Goal: Task Accomplishment & Management: Use online tool/utility

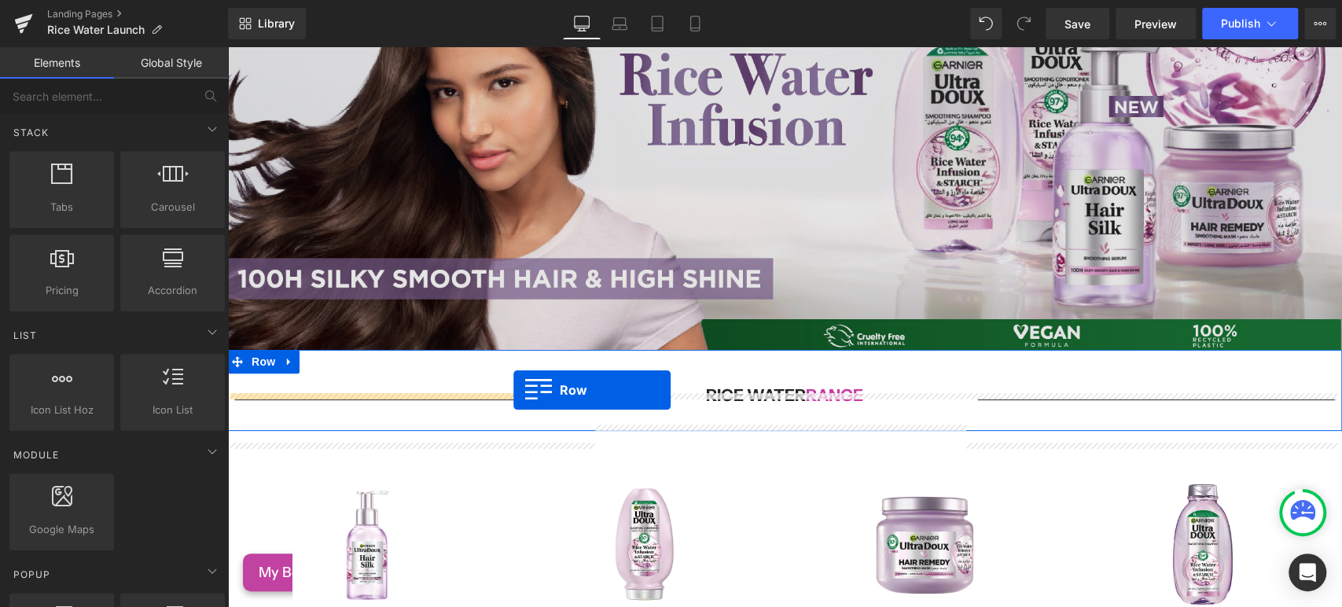
scroll to position [236, 0]
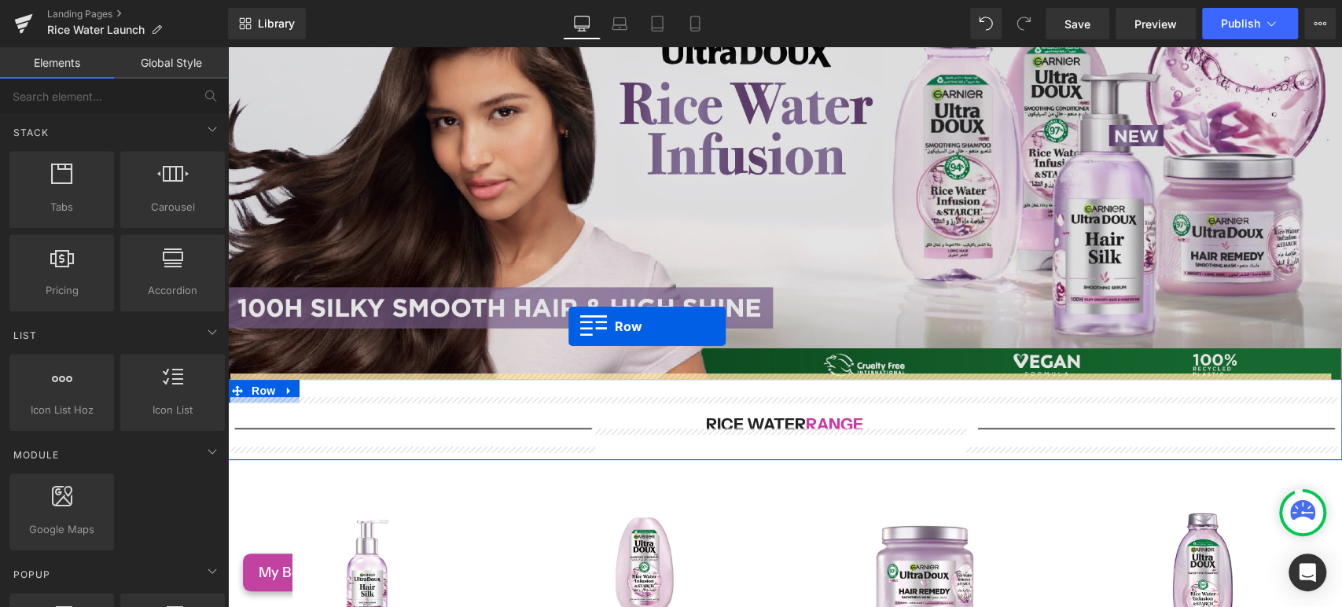
drag, startPoint x: 235, startPoint y: 254, endPoint x: 568, endPoint y: 325, distance: 340.8
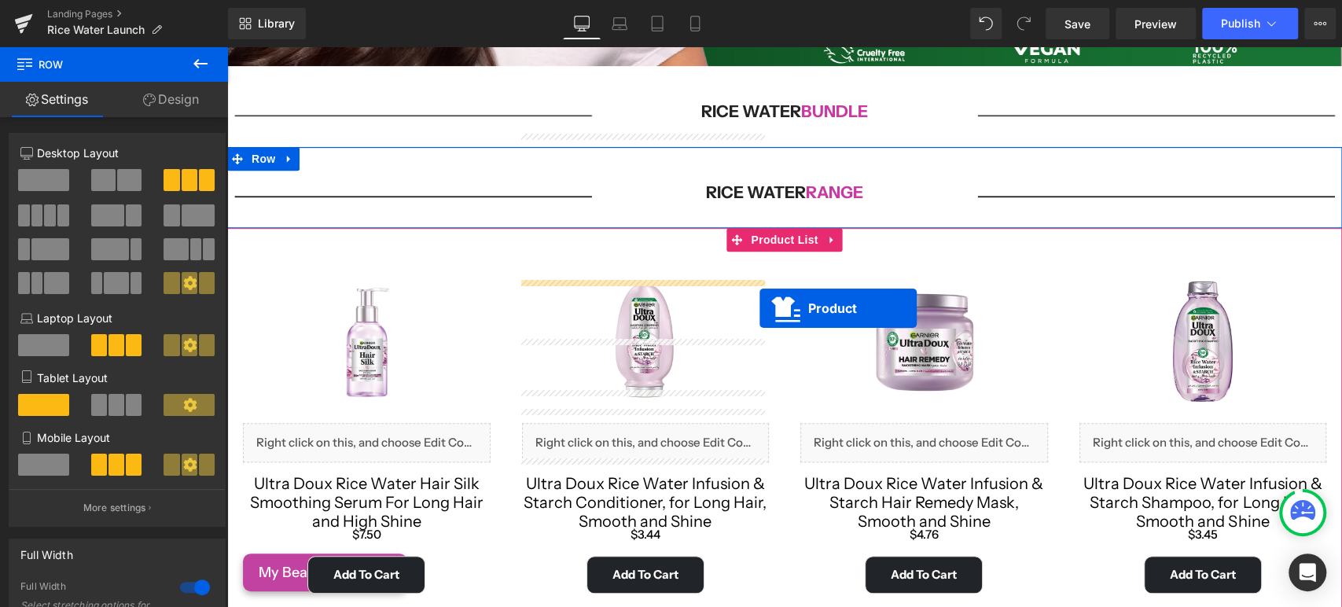
scroll to position [410, 0]
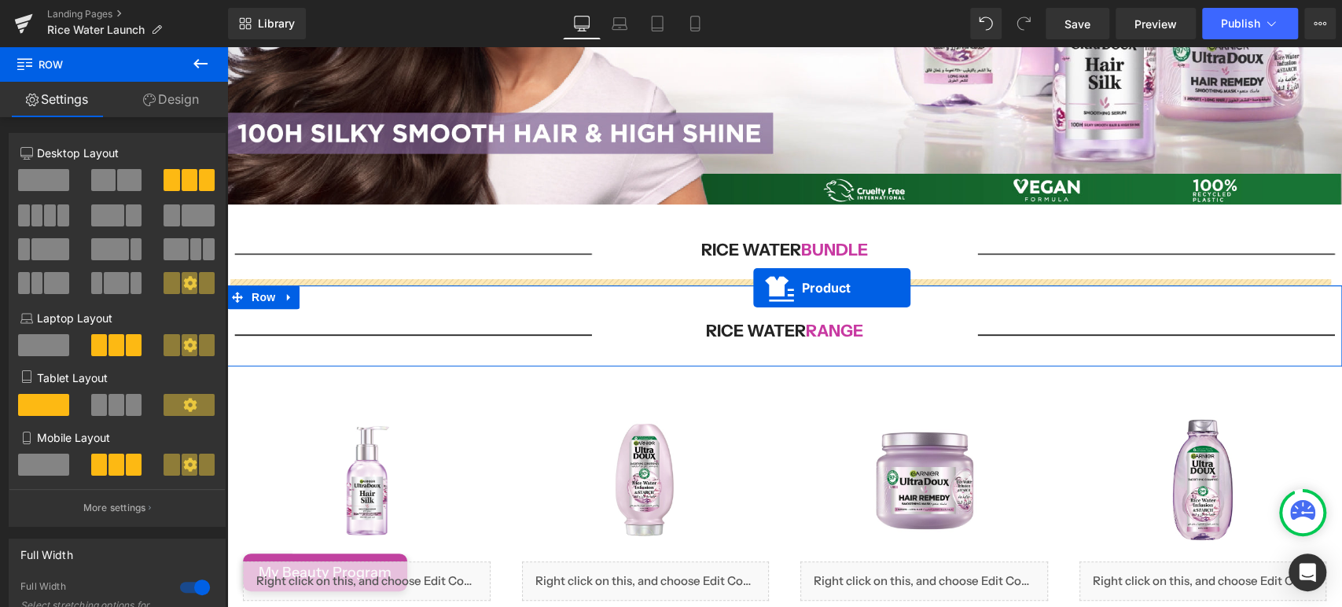
drag, startPoint x: 740, startPoint y: 158, endPoint x: 753, endPoint y: 288, distance: 130.4
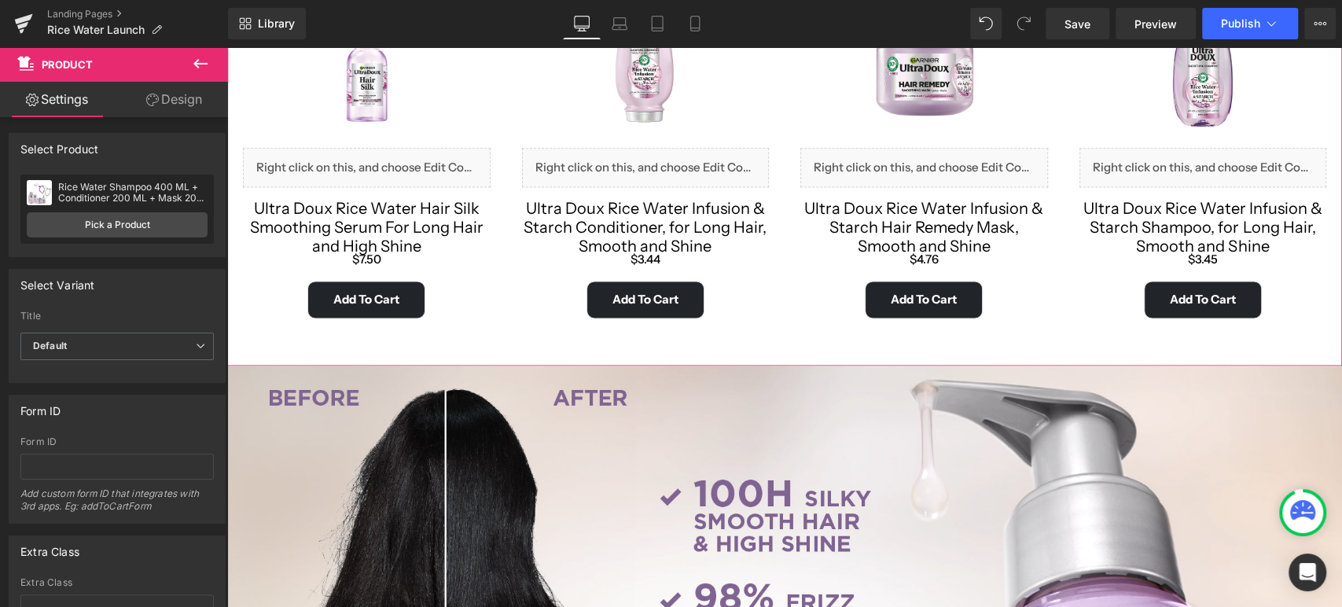
scroll to position [1459, 0]
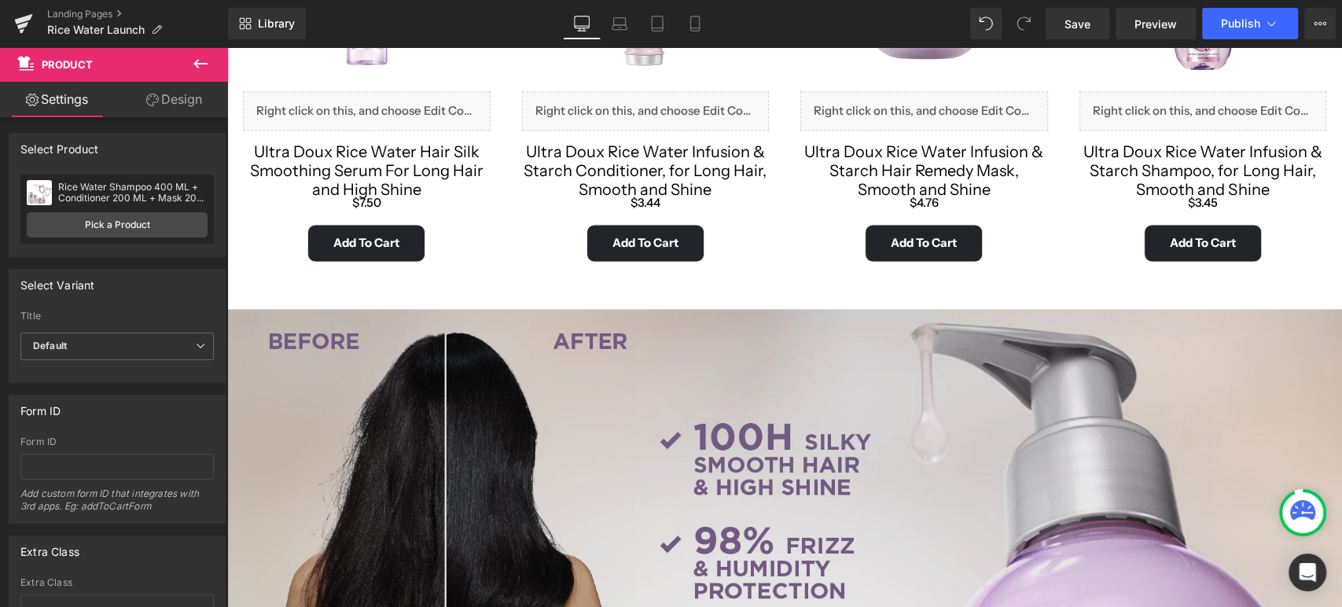
click at [433, 384] on img at bounding box center [784, 521] width 1114 height 424
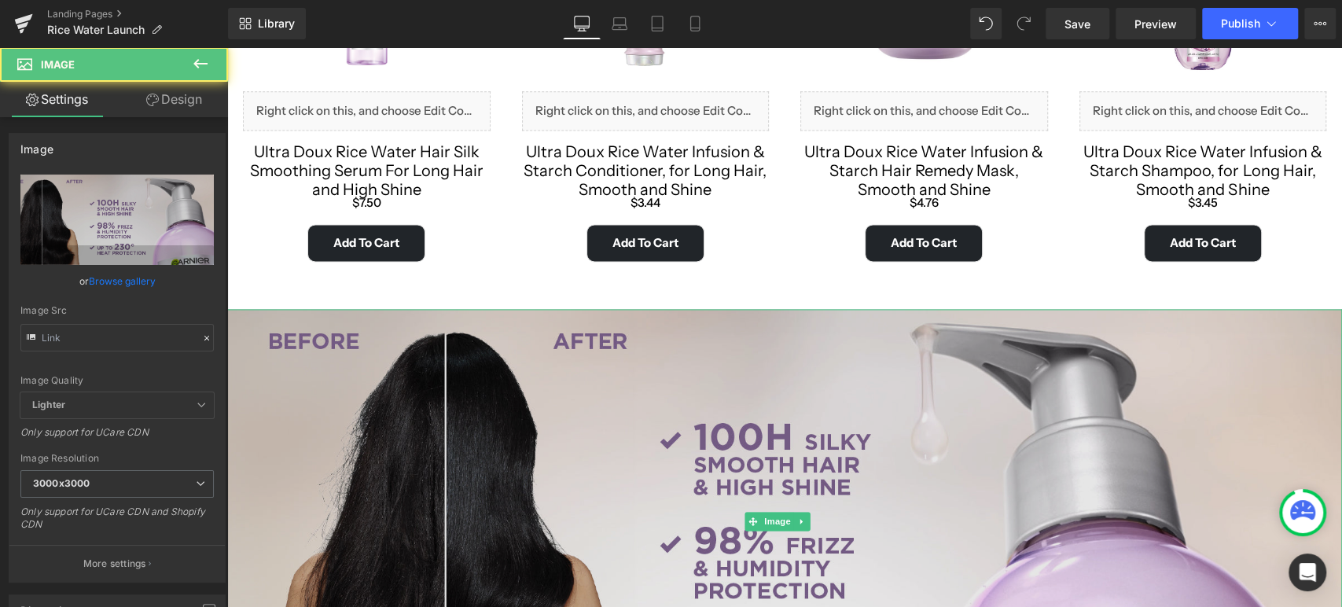
type input "[URL][DOMAIN_NAME]"
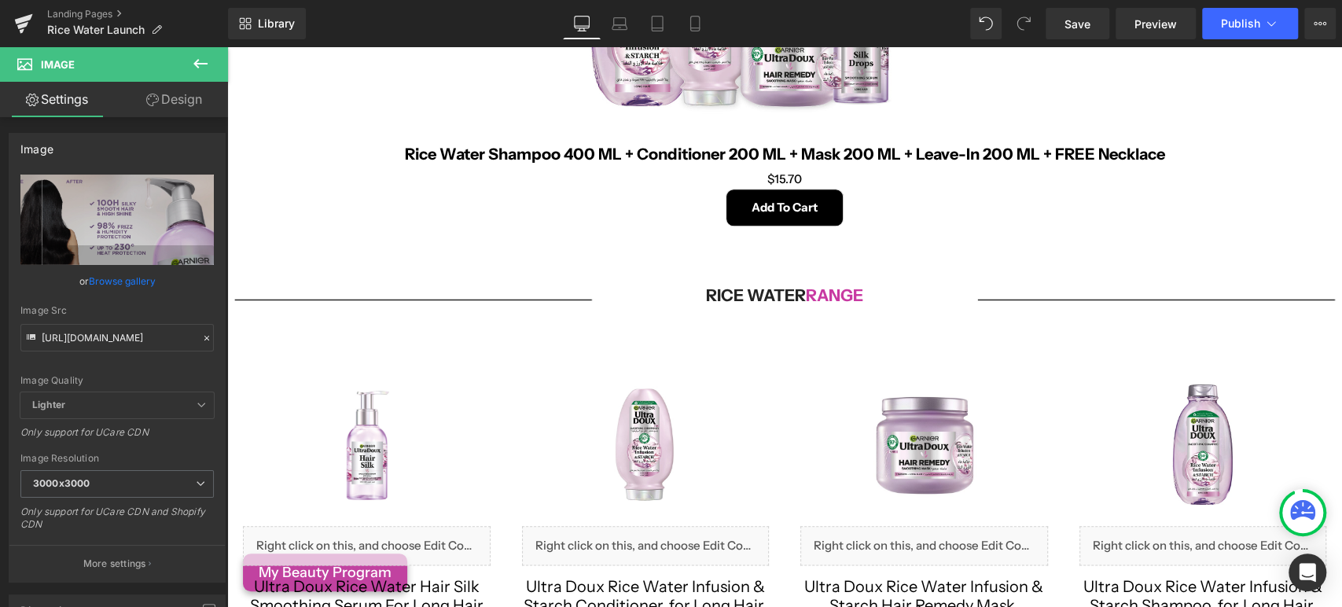
scroll to position [1022, 0]
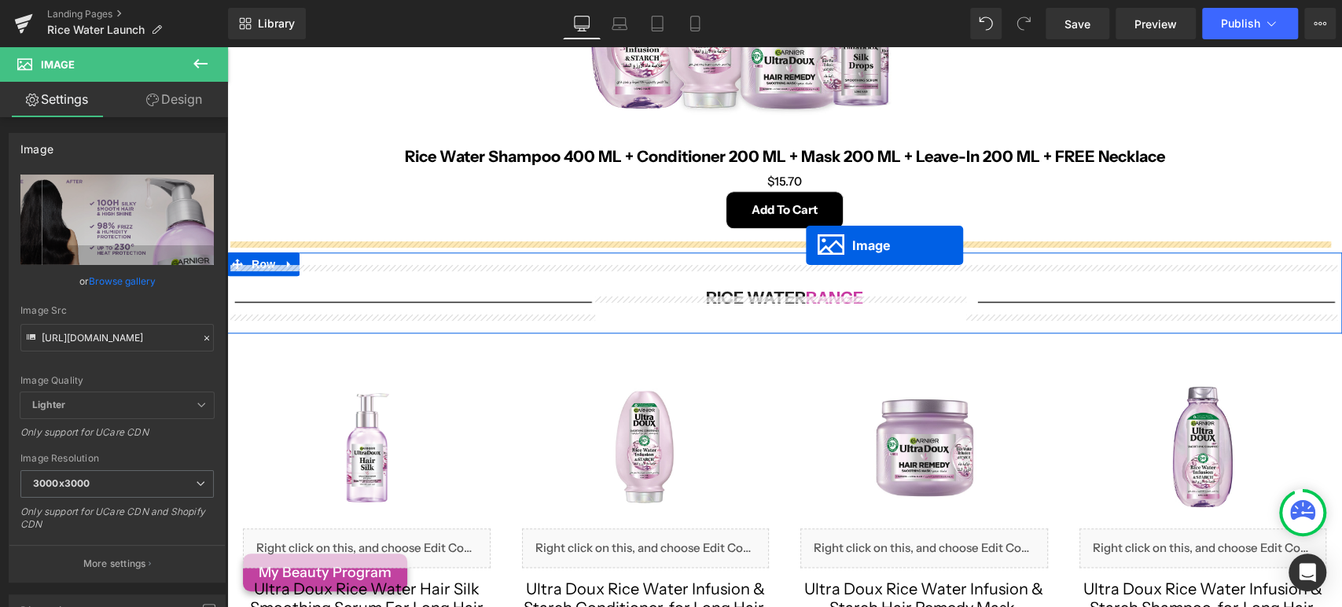
drag, startPoint x: 758, startPoint y: 504, endPoint x: 806, endPoint y: 244, distance: 263.7
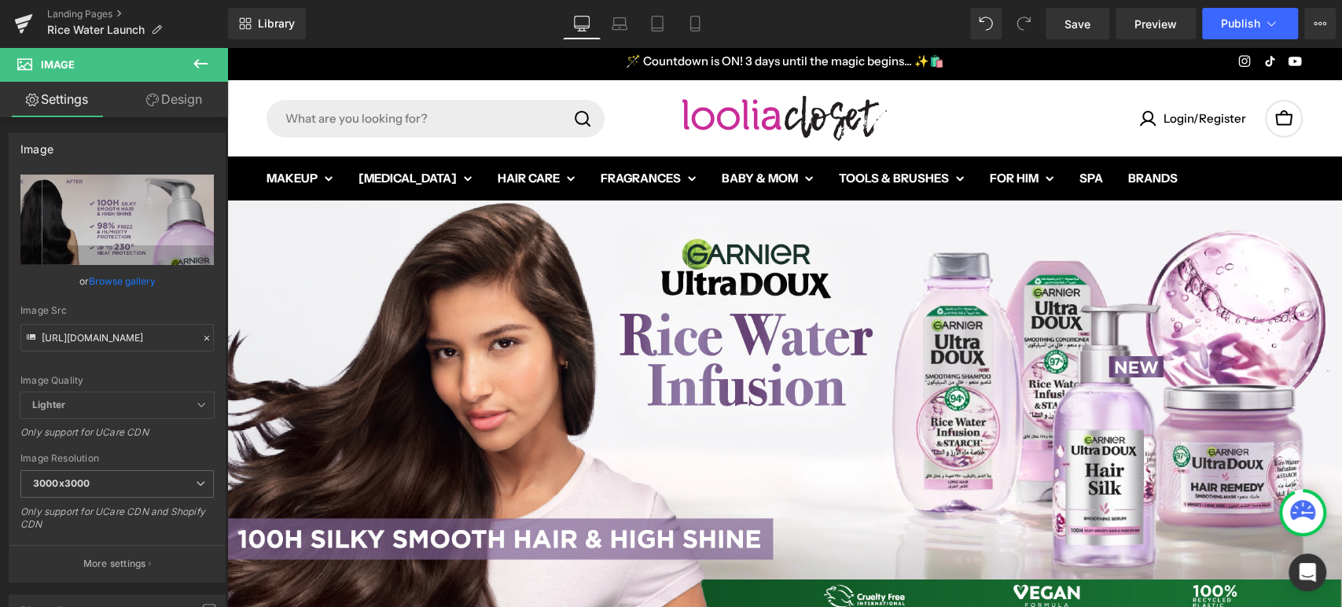
scroll to position [0, 0]
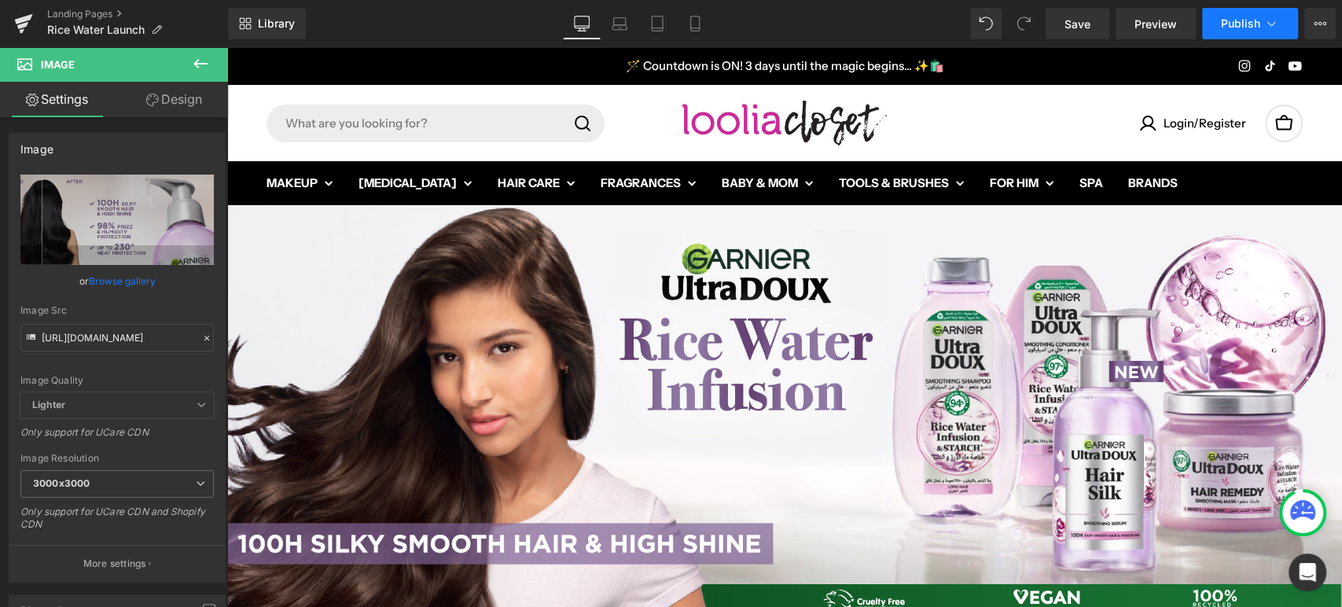
click at [1251, 29] on button "Publish" at bounding box center [1250, 23] width 96 height 31
click at [689, 26] on icon at bounding box center [695, 24] width 16 height 16
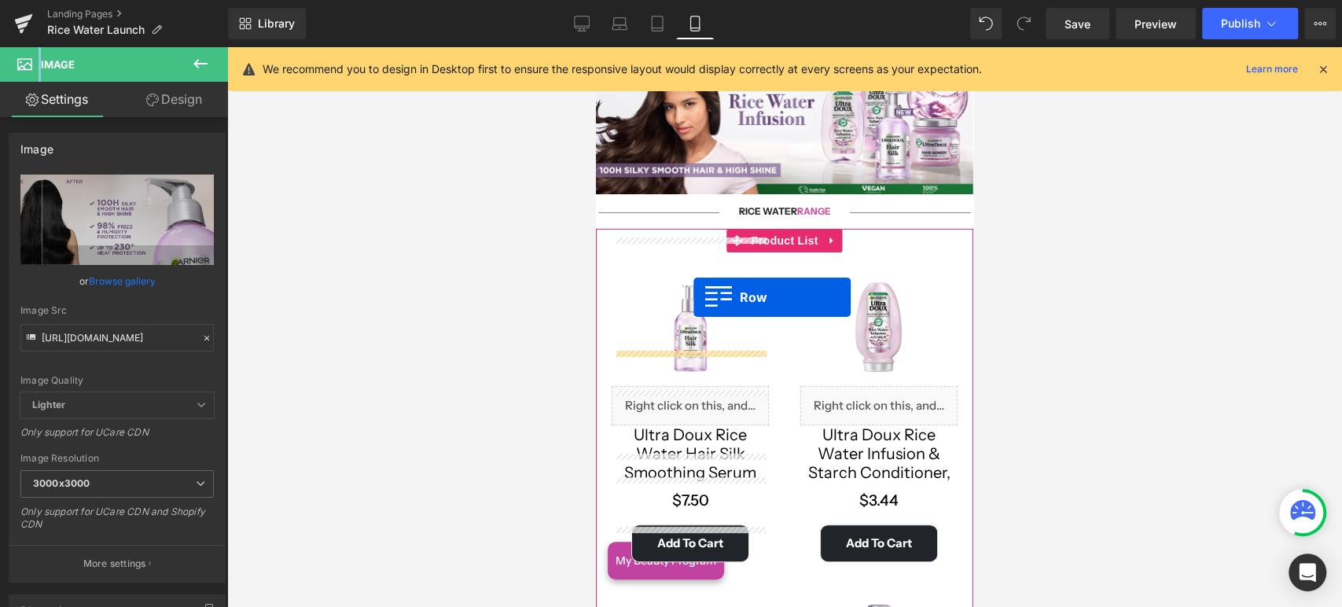
scroll to position [87, 0]
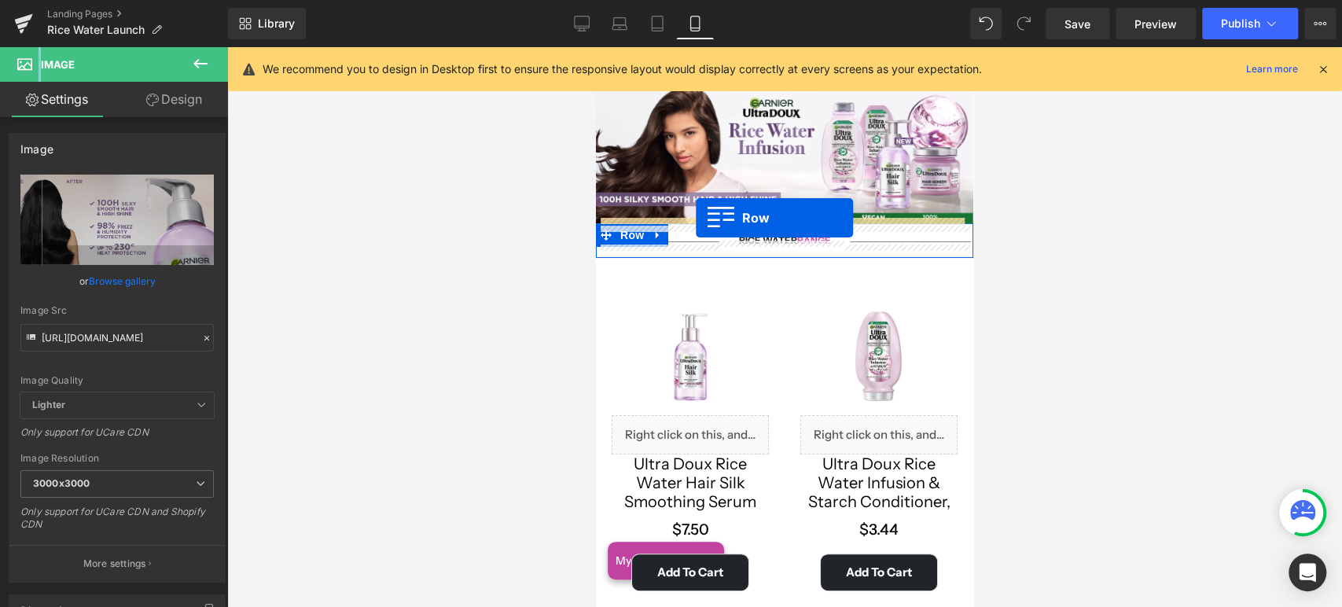
drag, startPoint x: 600, startPoint y: 388, endPoint x: 696, endPoint y: 218, distance: 195.6
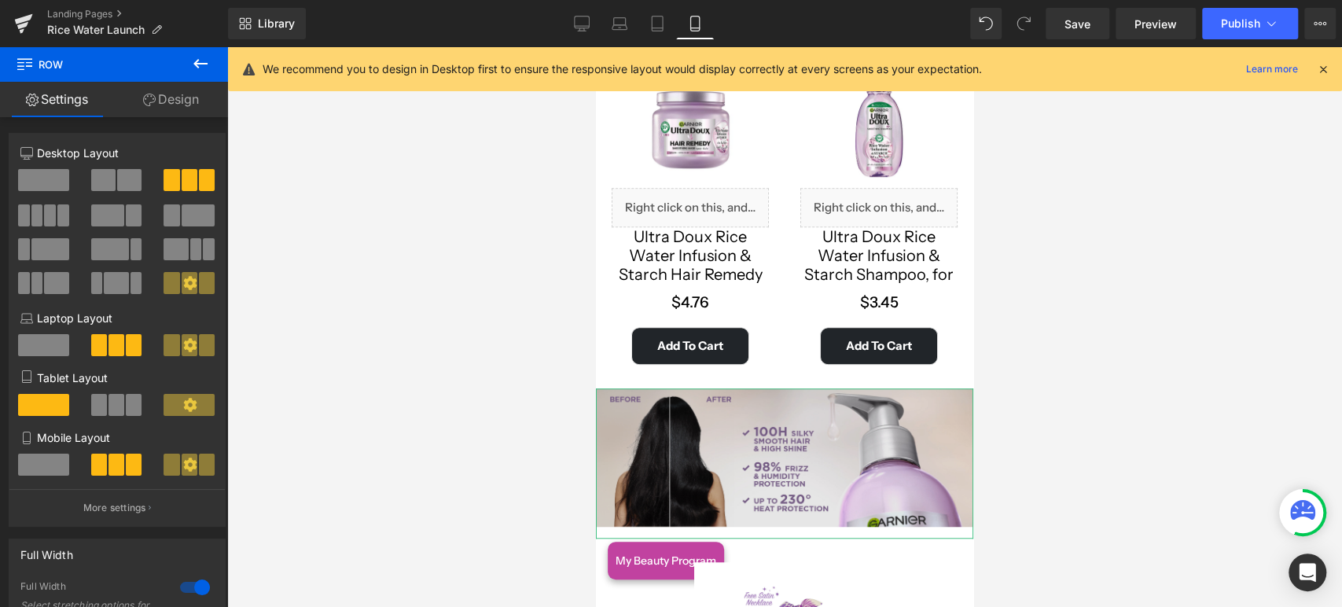
scroll to position [873, 0]
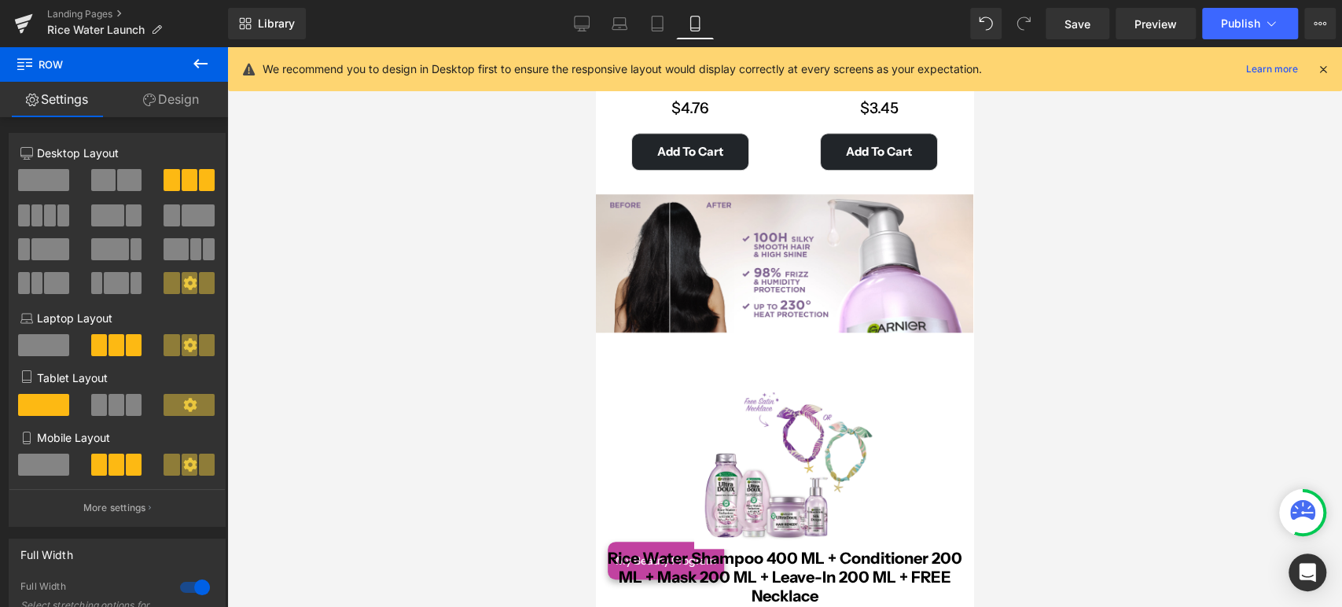
click at [626, 368] on div "Sale Off" at bounding box center [785, 458] width 362 height 181
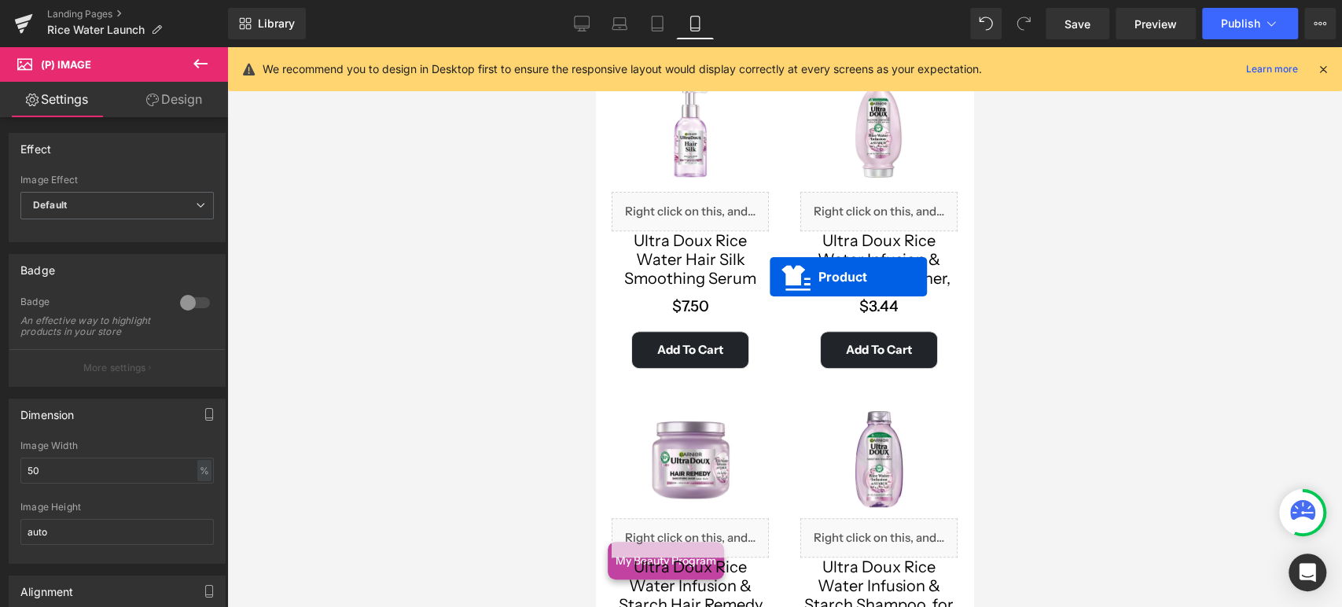
scroll to position [87, 0]
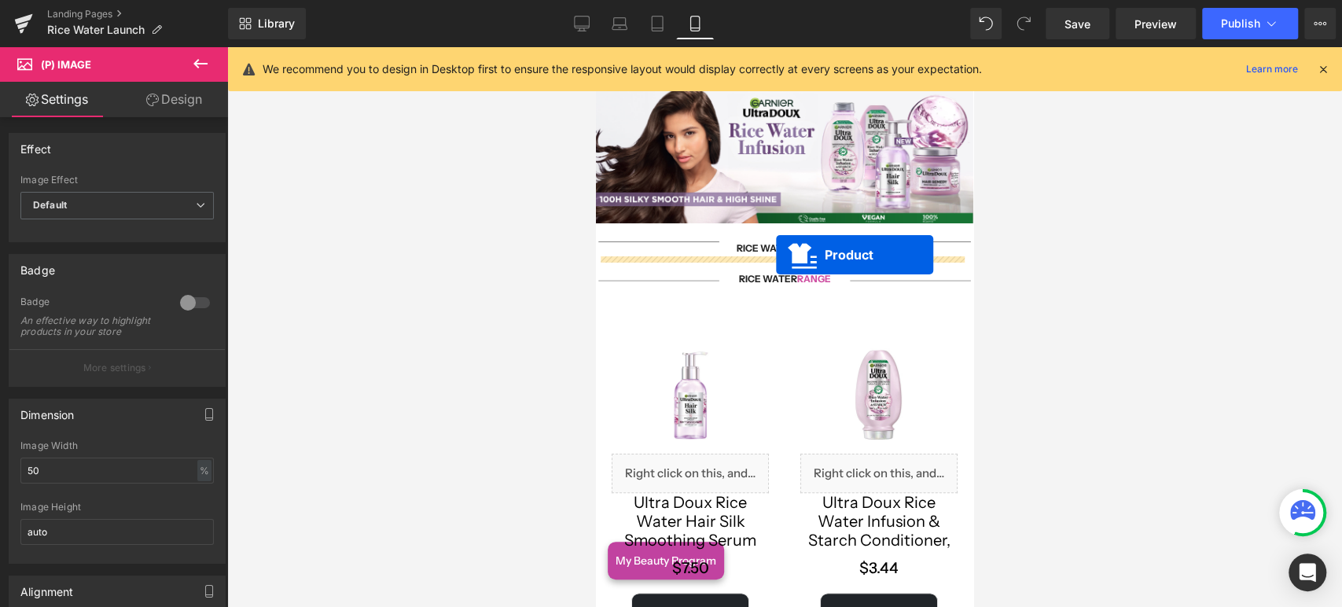
drag, startPoint x: 741, startPoint y: 337, endPoint x: 776, endPoint y: 255, distance: 89.5
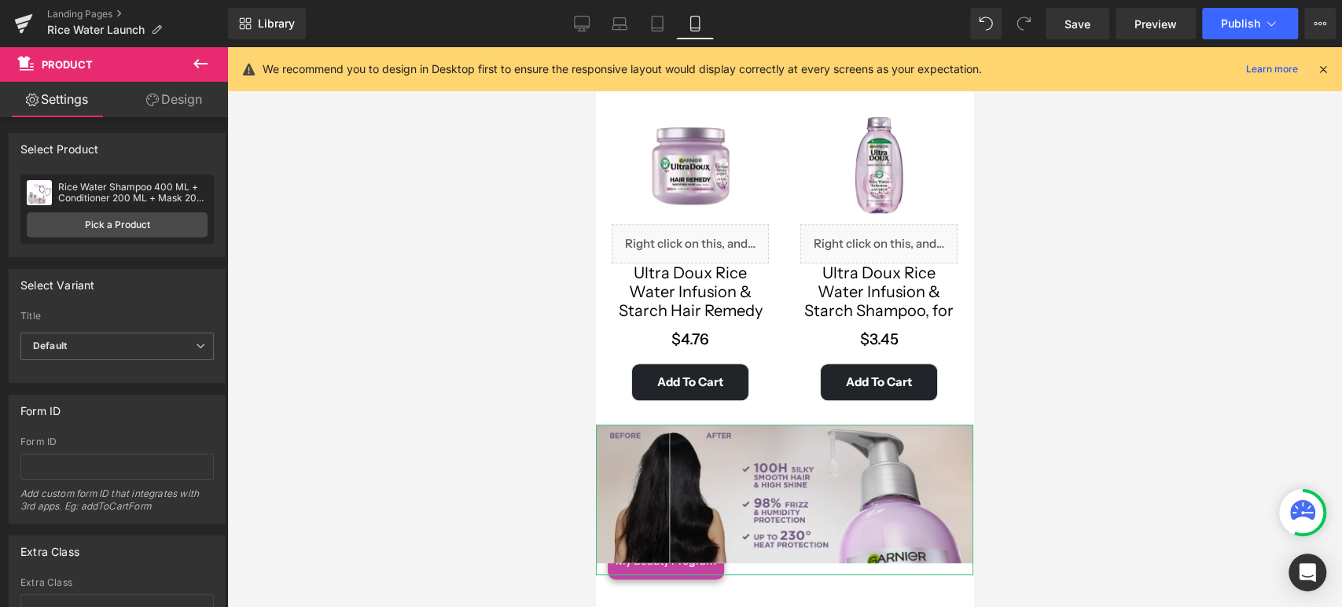
scroll to position [1048, 0]
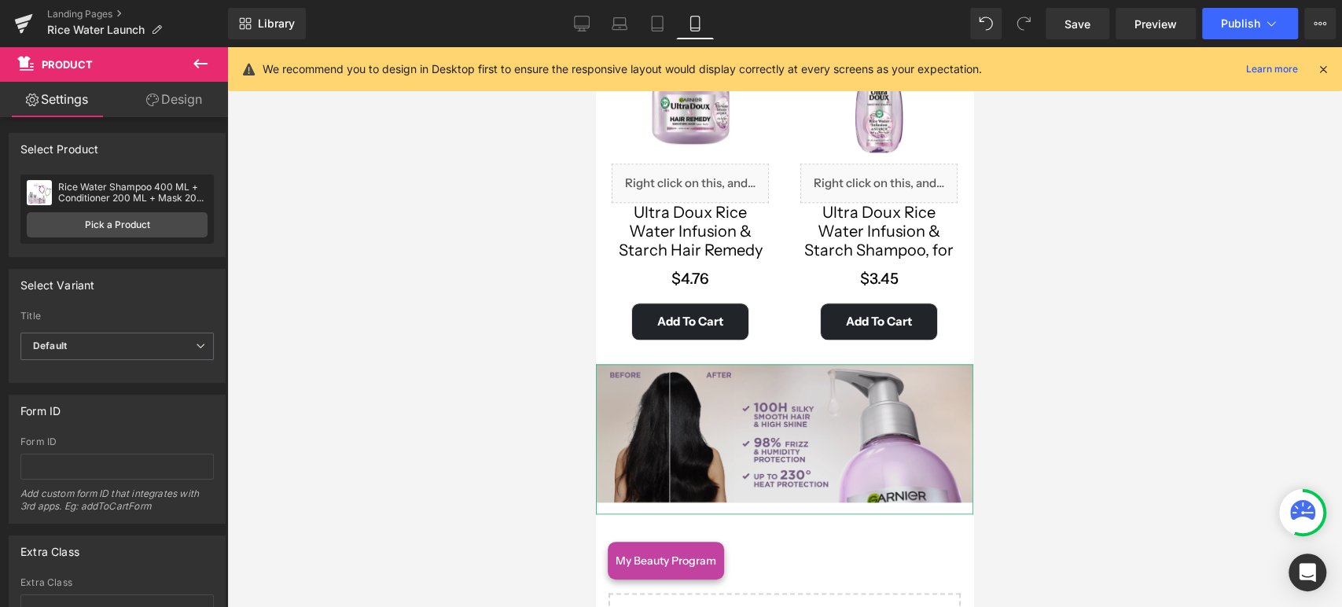
click at [714, 414] on img at bounding box center [784, 439] width 377 height 150
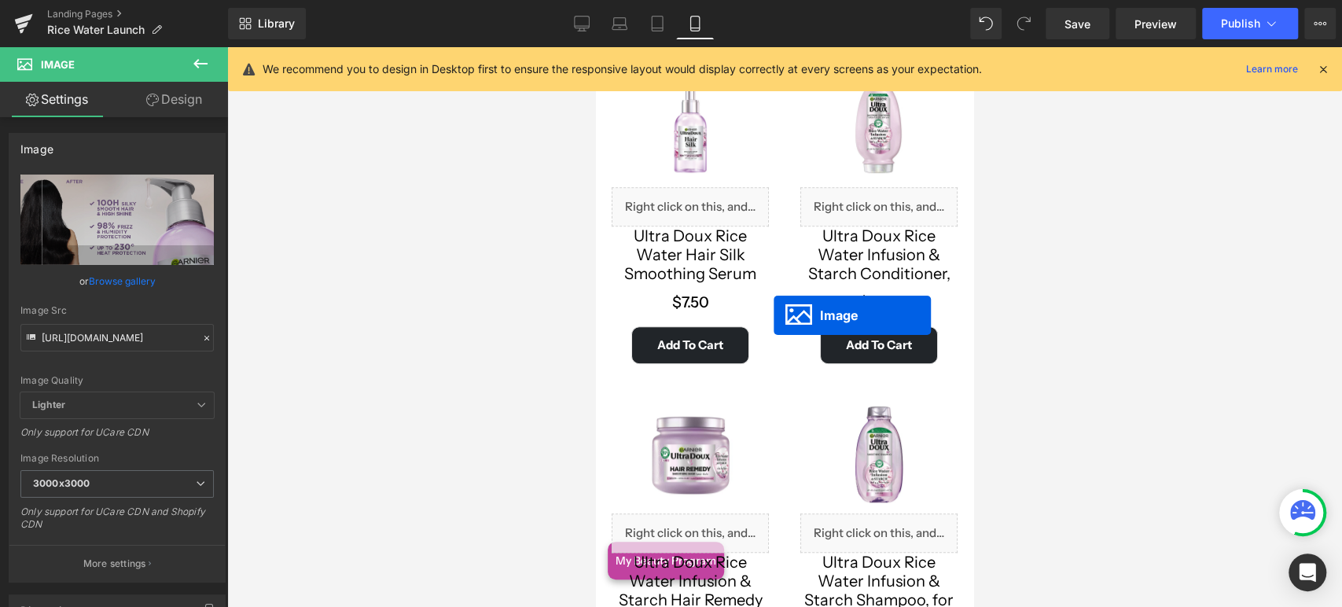
scroll to position [349, 0]
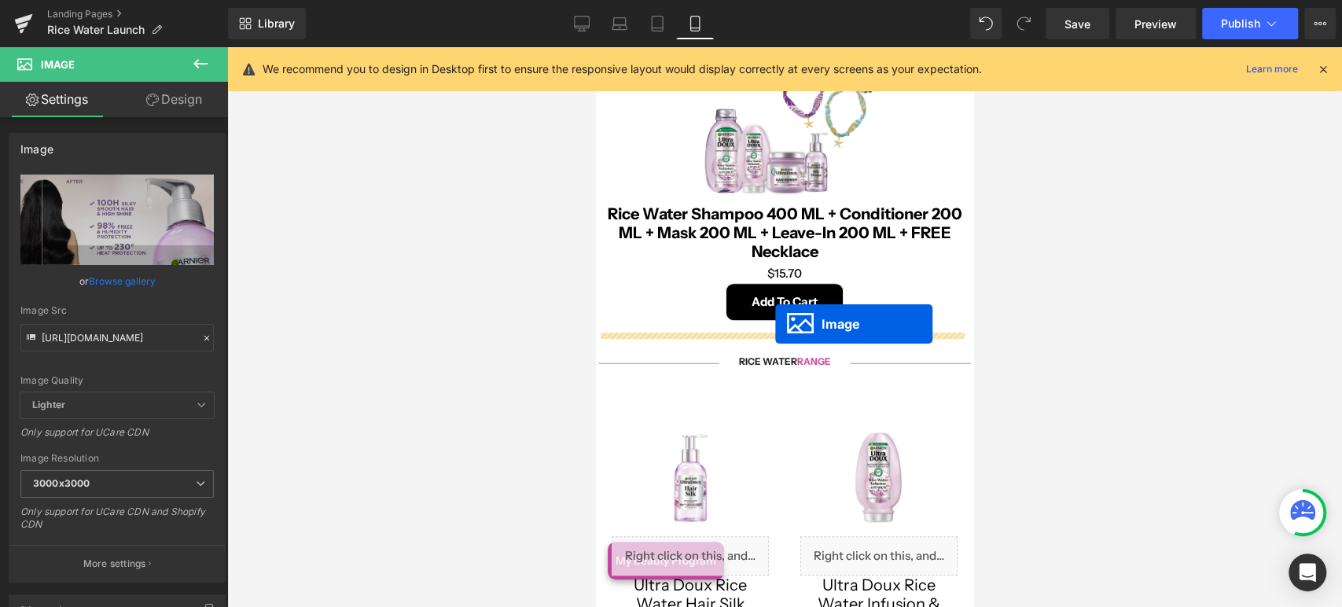
drag, startPoint x: 751, startPoint y: 412, endPoint x: 775, endPoint y: 324, distance: 91.3
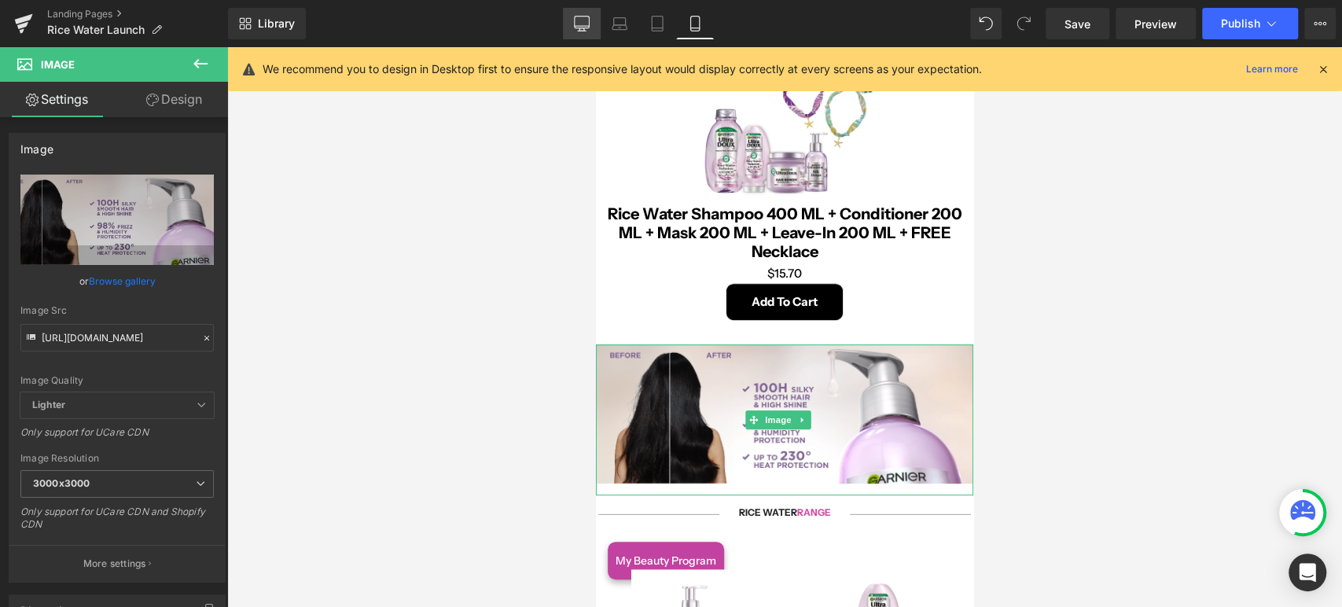
click at [589, 18] on icon at bounding box center [582, 24] width 16 height 16
type input "auto"
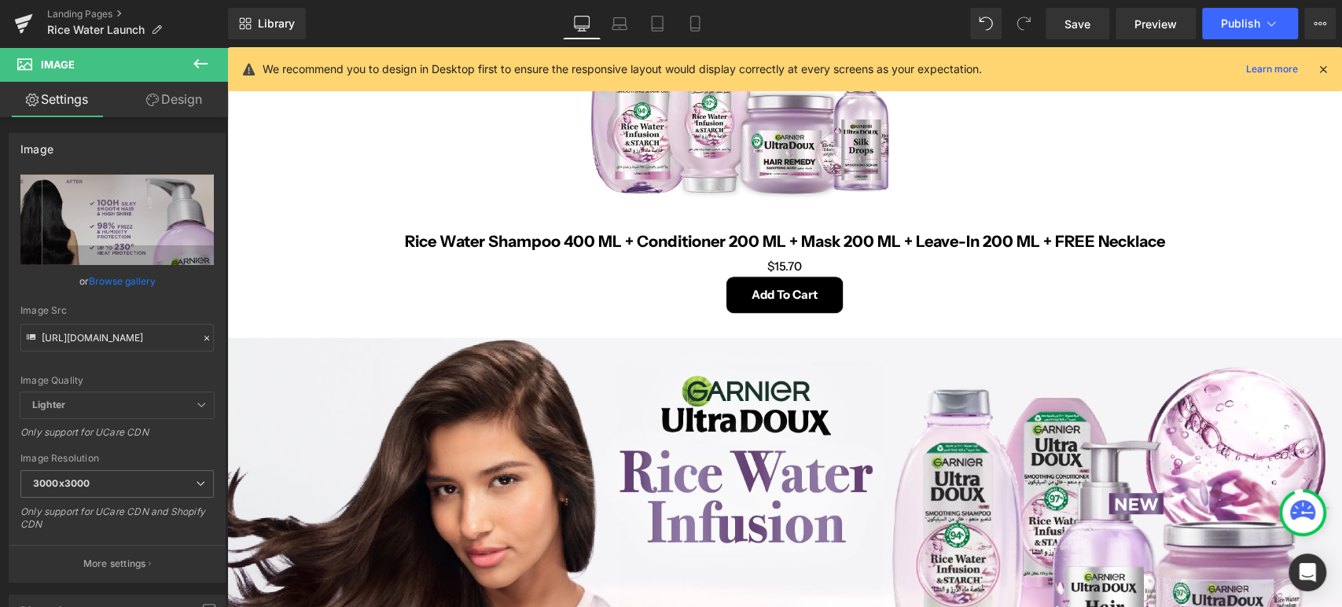
scroll to position [786, 0]
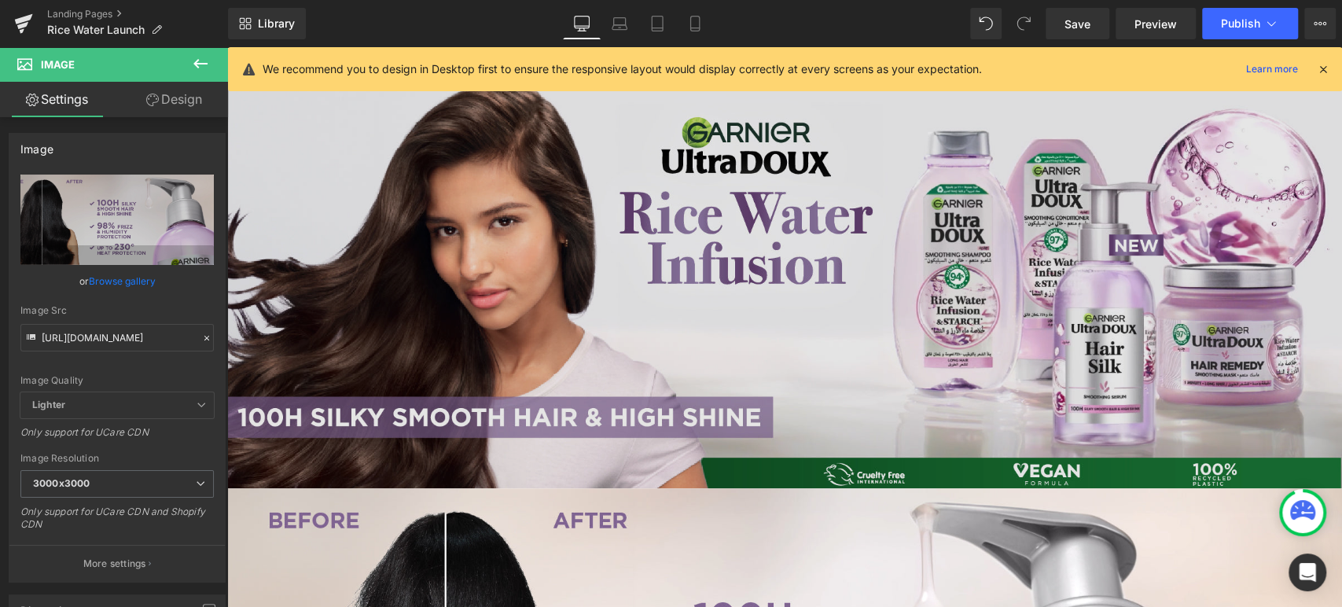
click at [703, 313] on img at bounding box center [784, 283] width 1114 height 409
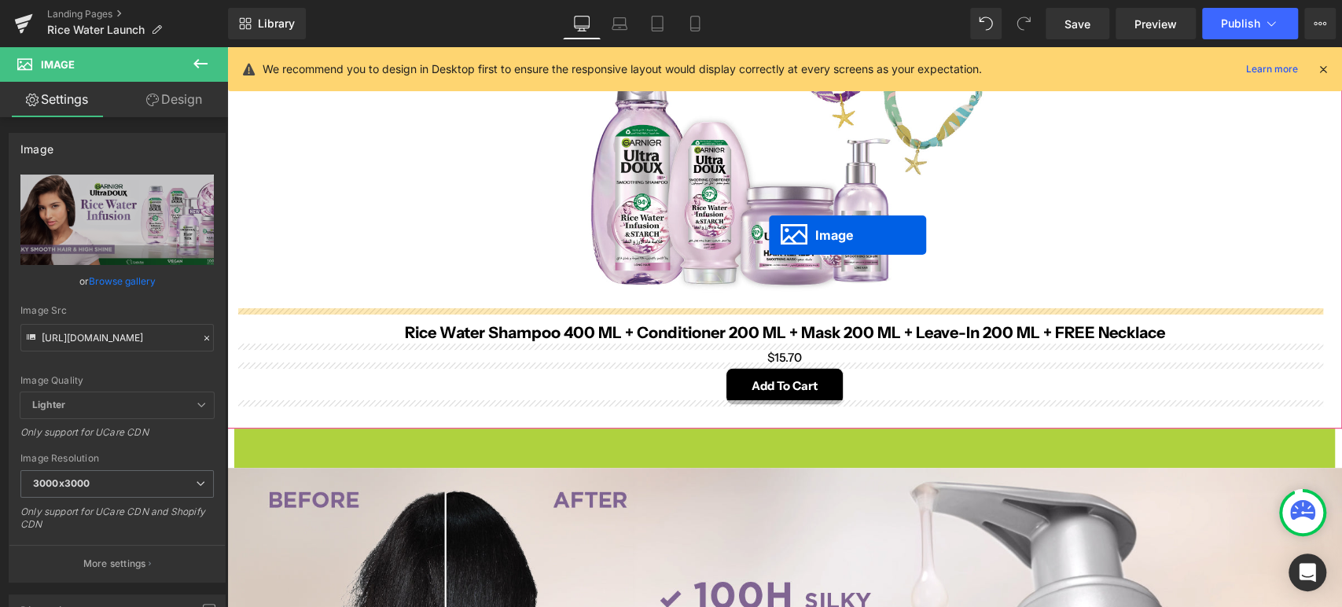
scroll to position [0, 0]
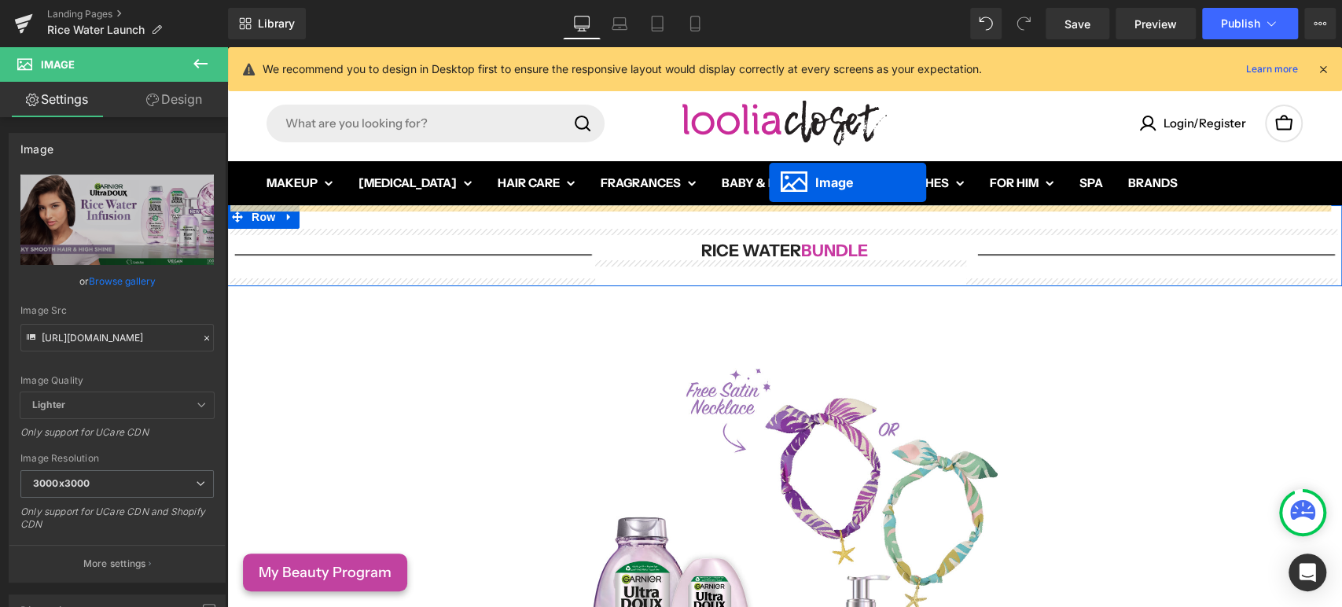
drag, startPoint x: 755, startPoint y: 272, endPoint x: 769, endPoint y: 182, distance: 90.6
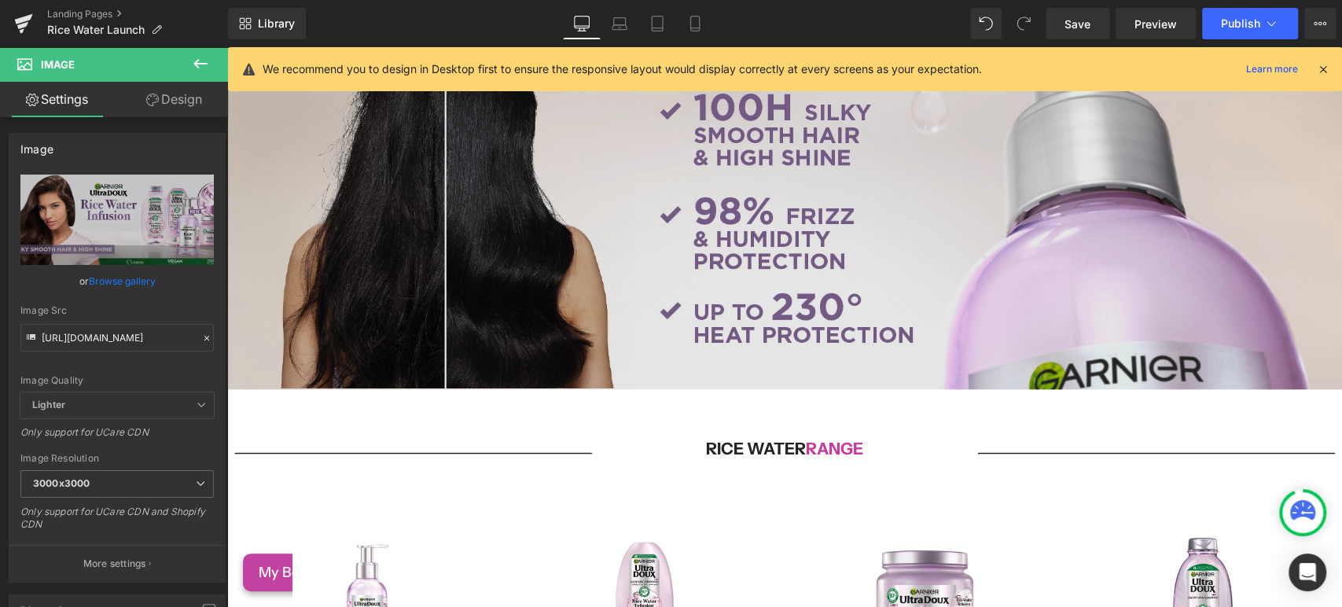
scroll to position [1397, 0]
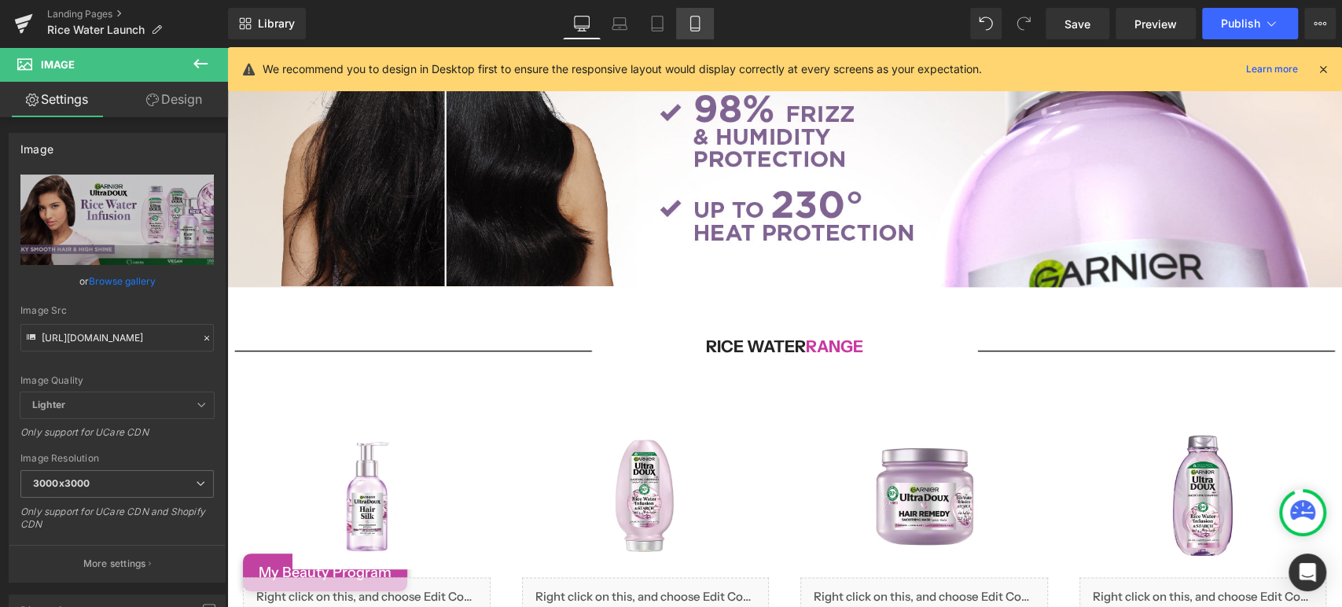
click at [704, 16] on link "Mobile" at bounding box center [695, 23] width 38 height 31
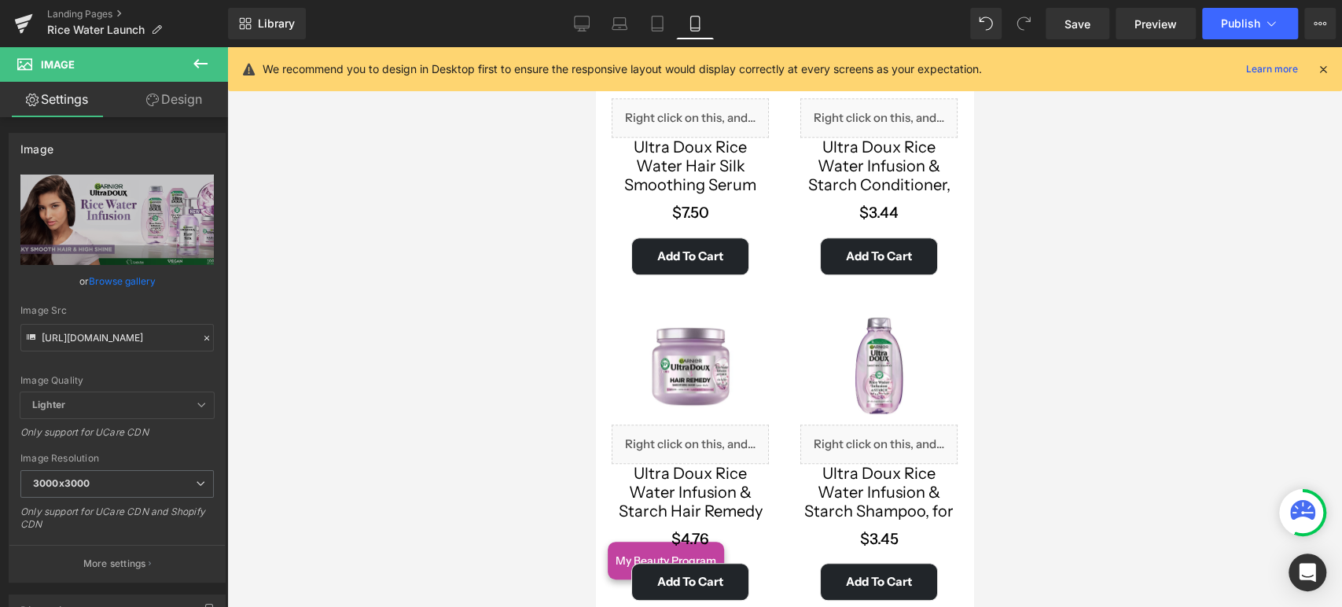
scroll to position [1048, 0]
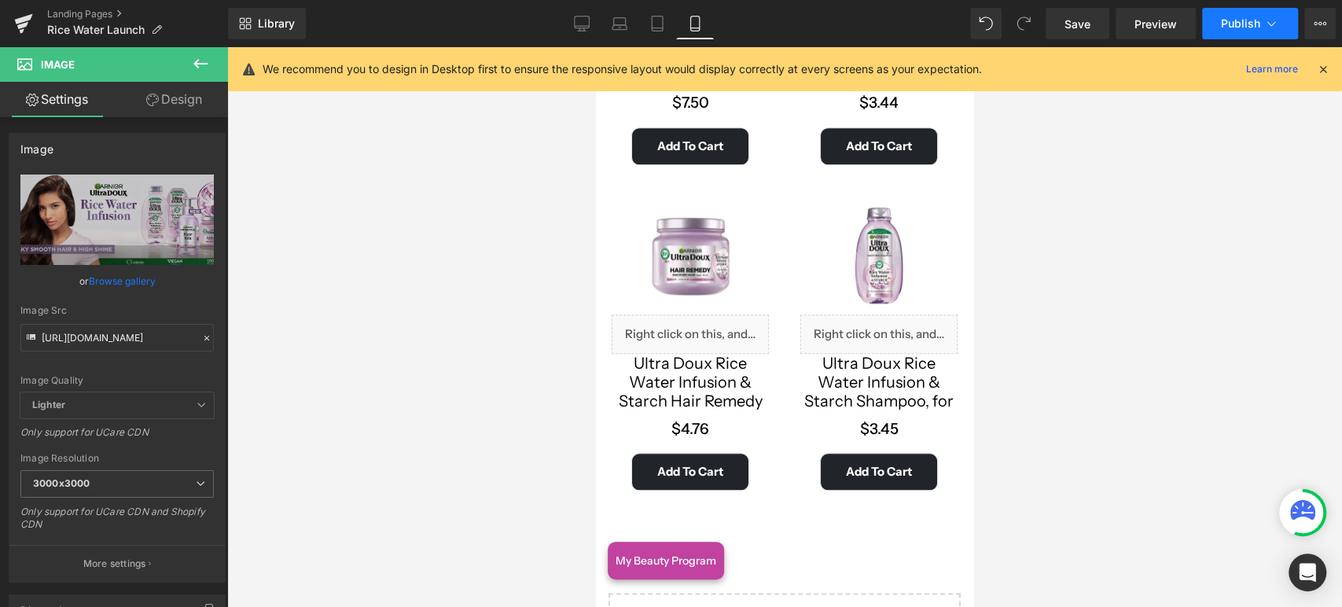
click at [1213, 21] on button "Publish" at bounding box center [1250, 23] width 96 height 31
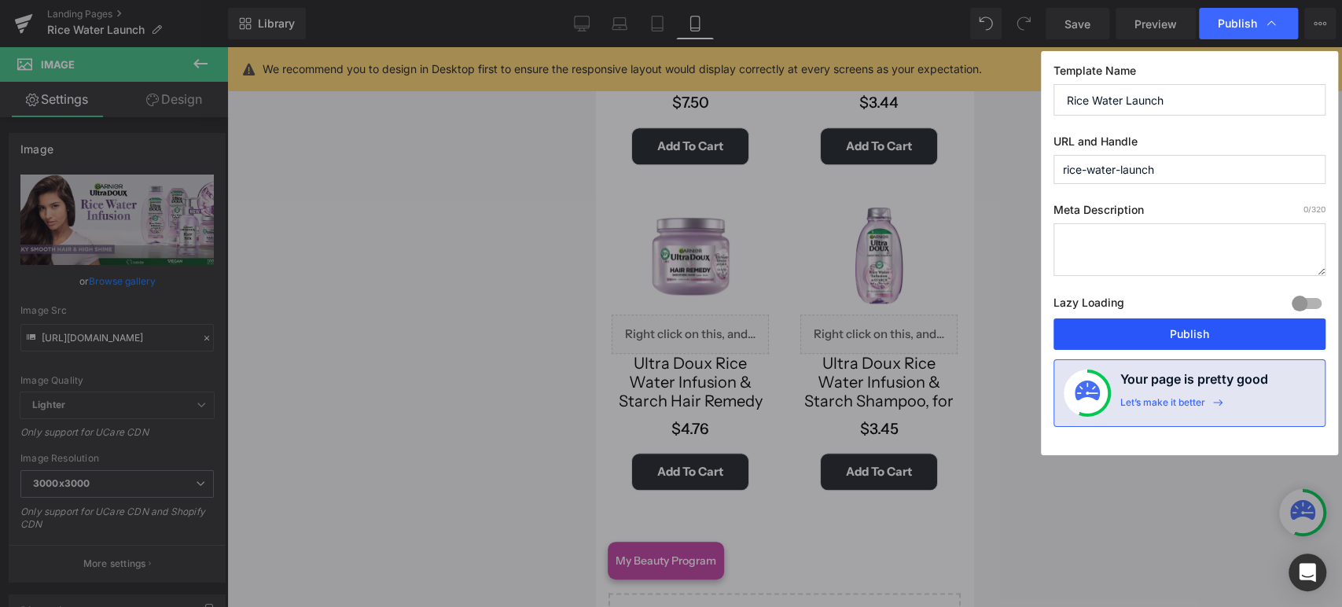
click at [1158, 336] on button "Publish" at bounding box center [1189, 333] width 272 height 31
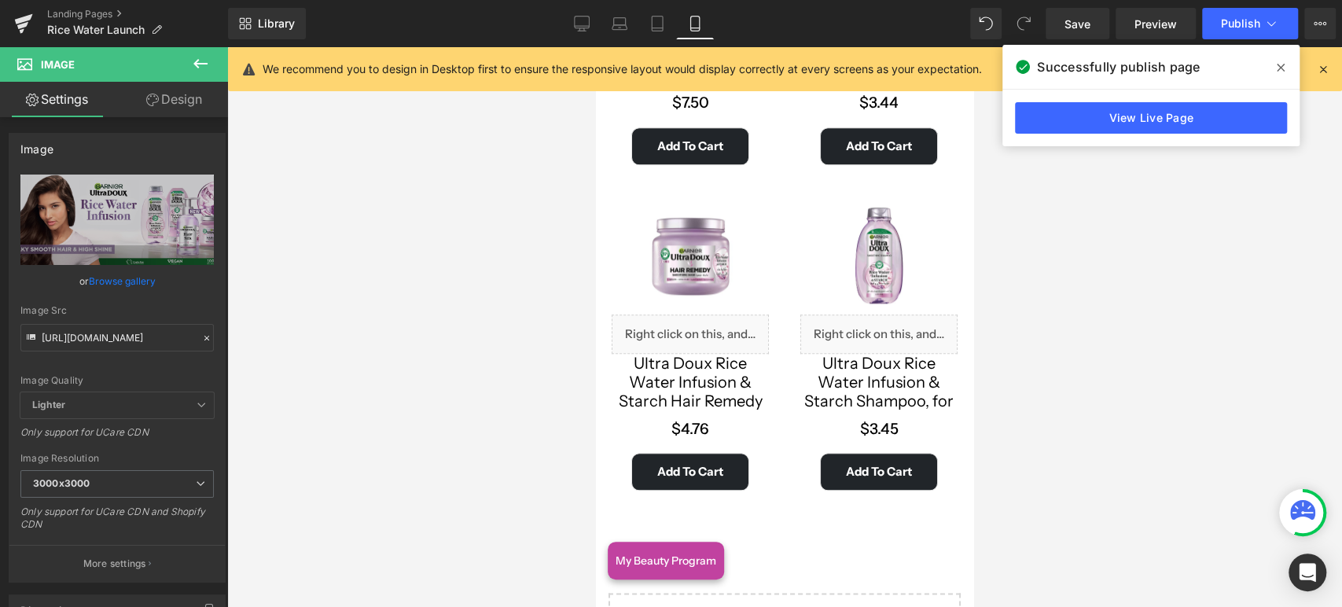
scroll to position [698, 0]
